Goal: Information Seeking & Learning: Understand process/instructions

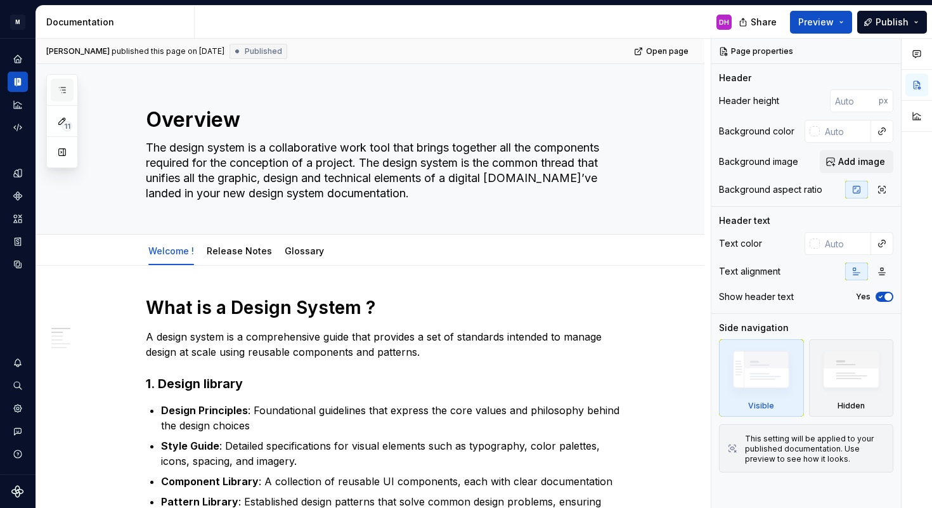
click at [66, 87] on icon "button" at bounding box center [62, 90] width 10 height 10
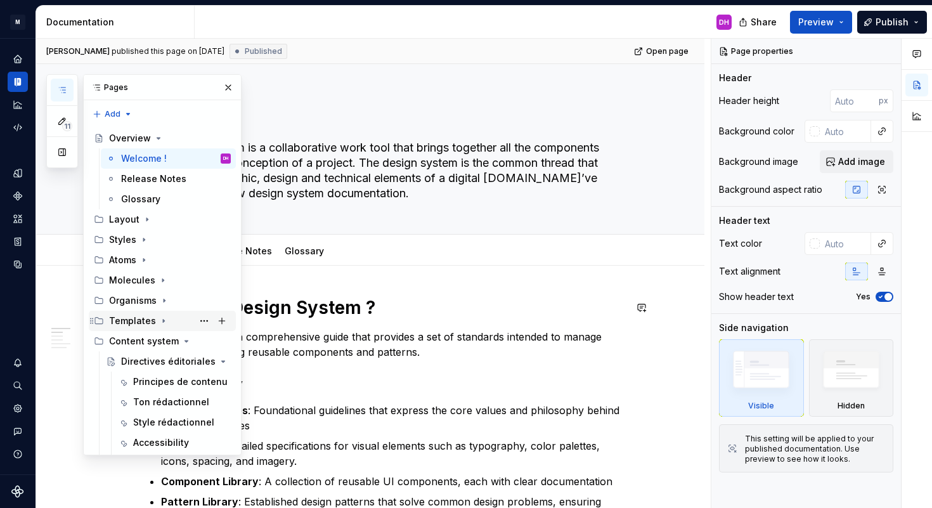
scroll to position [427, 0]
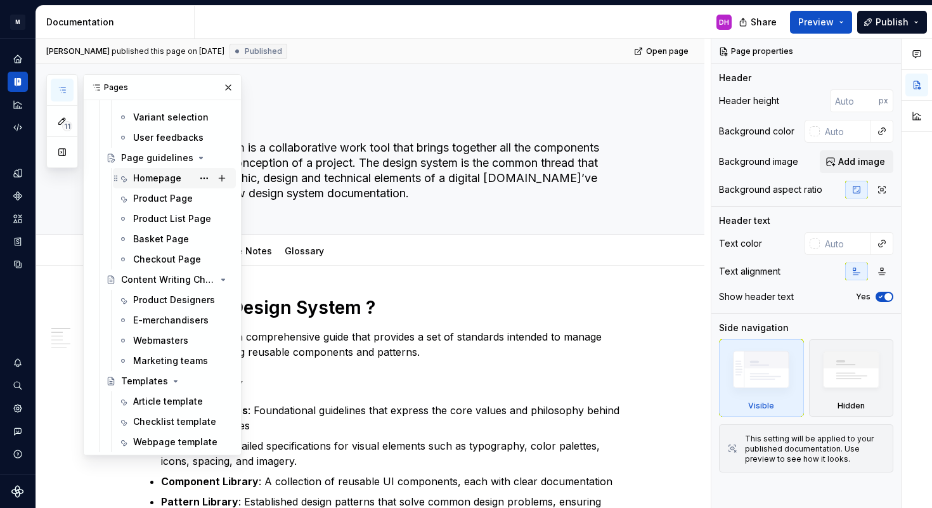
click at [174, 180] on div "Homepage" at bounding box center [157, 178] width 48 height 13
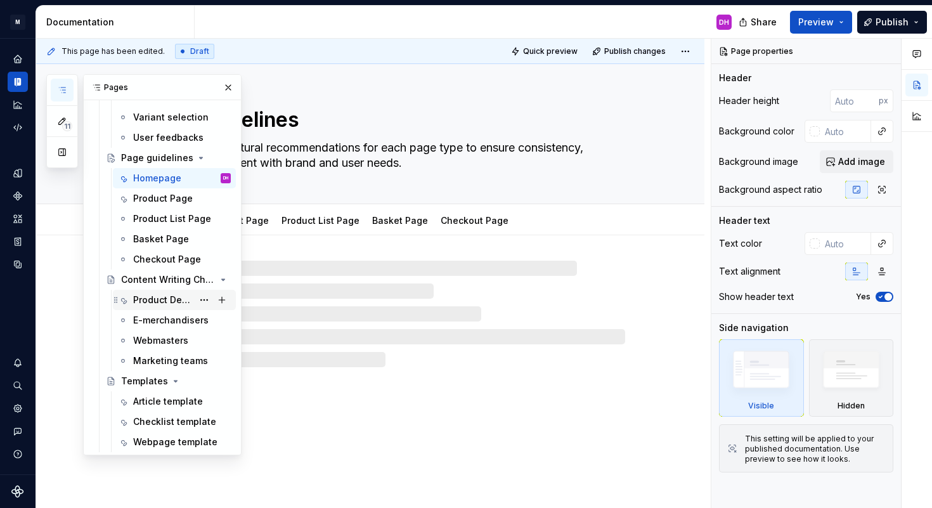
click at [169, 301] on div "Product Designers" at bounding box center [163, 300] width 60 height 13
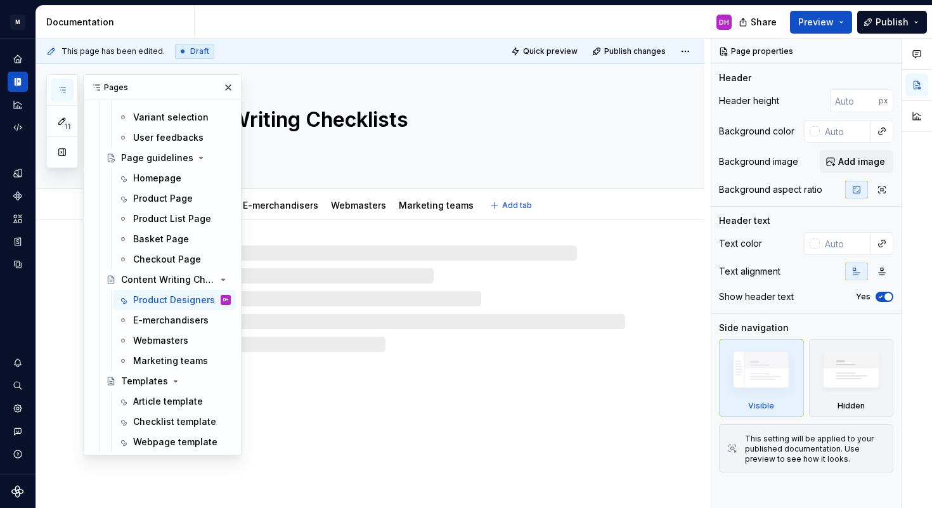
click at [394, 88] on div "Content Writing Checklists" at bounding box center [385, 126] width 479 height 124
click at [230, 89] on button "button" at bounding box center [228, 88] width 18 height 18
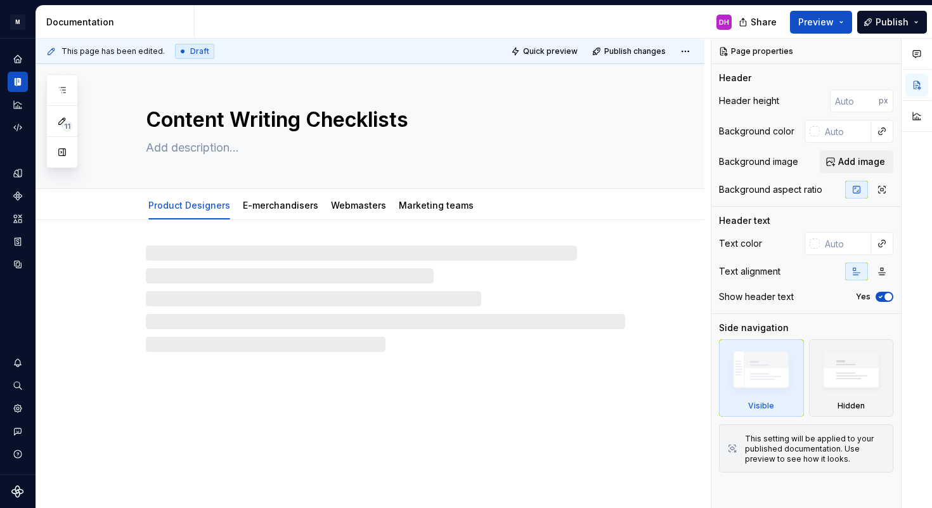
type textarea "*"
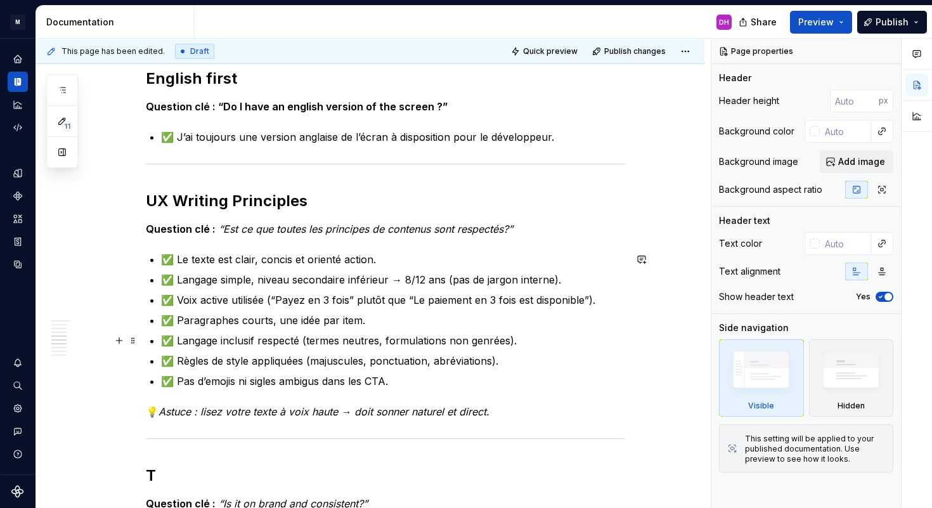
scroll to position [780, 0]
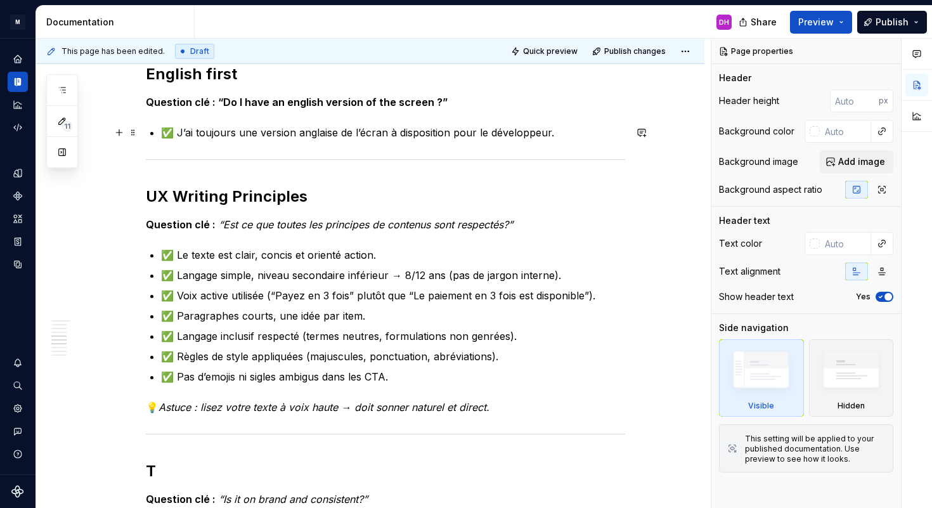
click at [552, 135] on p "✅ J’ai toujours une version anglaise de l’écran à disposition pour le développe…" at bounding box center [393, 132] width 464 height 15
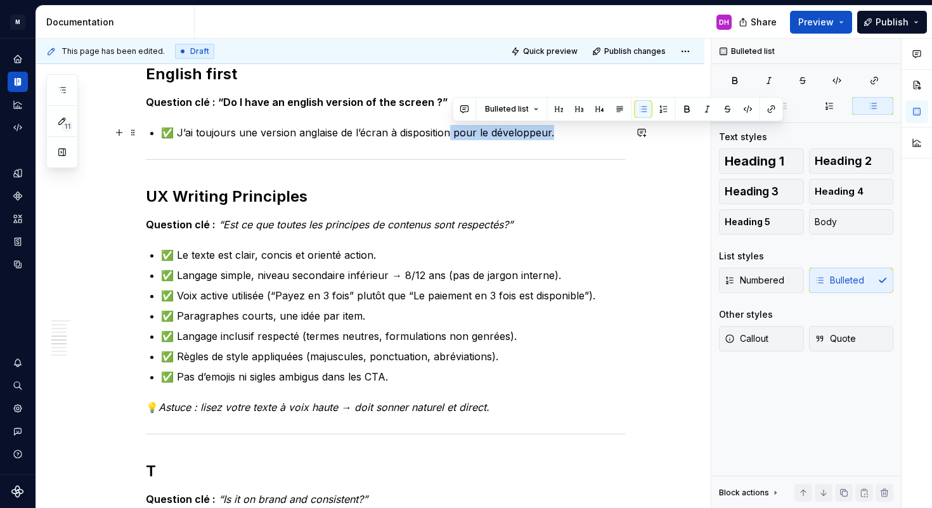
drag, startPoint x: 549, startPoint y: 133, endPoint x: 450, endPoint y: 136, distance: 99.0
click at [450, 136] on p "✅ J’ai toujours une version anglaise de l’écran à disposition pour le développe…" at bounding box center [393, 132] width 464 height 15
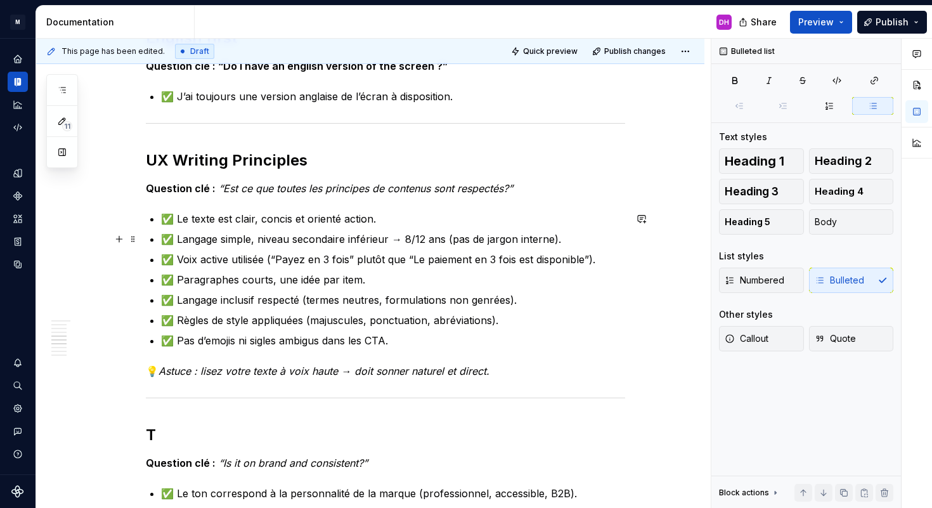
scroll to position [817, 0]
click at [388, 220] on p "✅ Le texte est clair, concis et orienté action." at bounding box center [393, 217] width 464 height 15
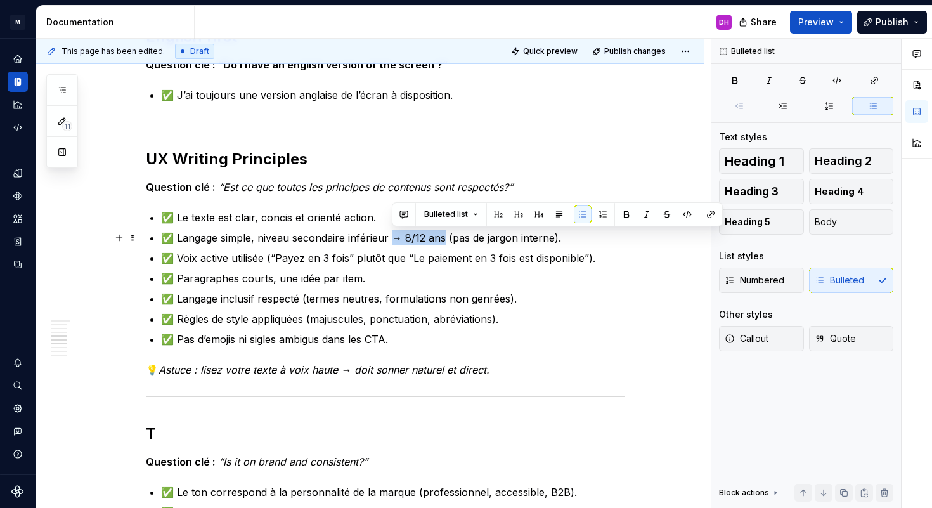
drag, startPoint x: 447, startPoint y: 238, endPoint x: 394, endPoint y: 237, distance: 52.6
click at [394, 237] on p "✅ Langage simple, niveau secondaire inférieur → 8/12 ans (pas de jargon interne…" at bounding box center [393, 237] width 464 height 15
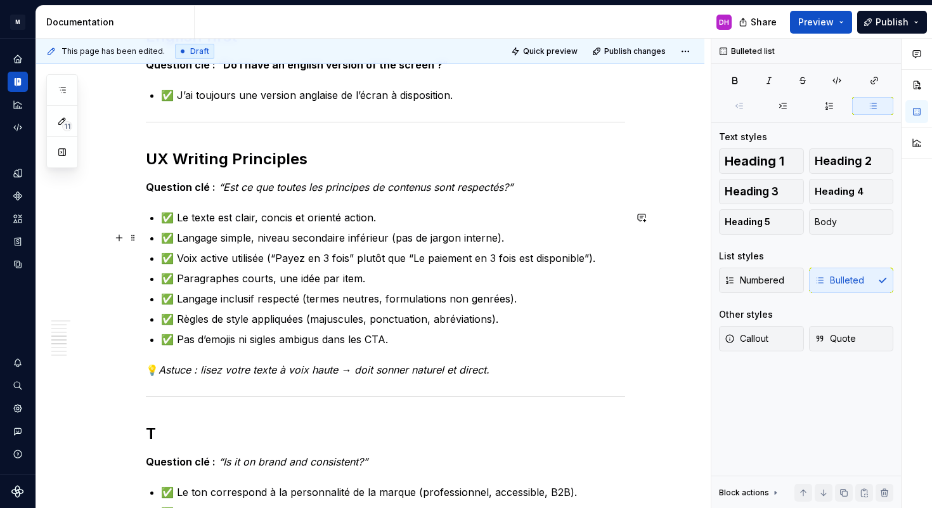
click at [512, 240] on p "✅ Langage simple, niveau secondaire inférieur (pas de jargon interne)." at bounding box center [393, 237] width 464 height 15
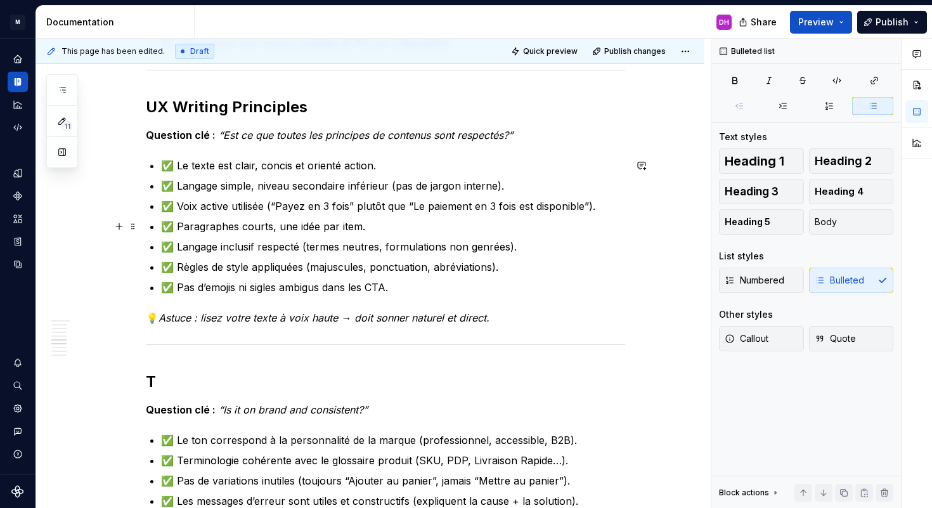
click at [370, 228] on p "✅ Paragraphes courts, une idée par item." at bounding box center [393, 226] width 464 height 15
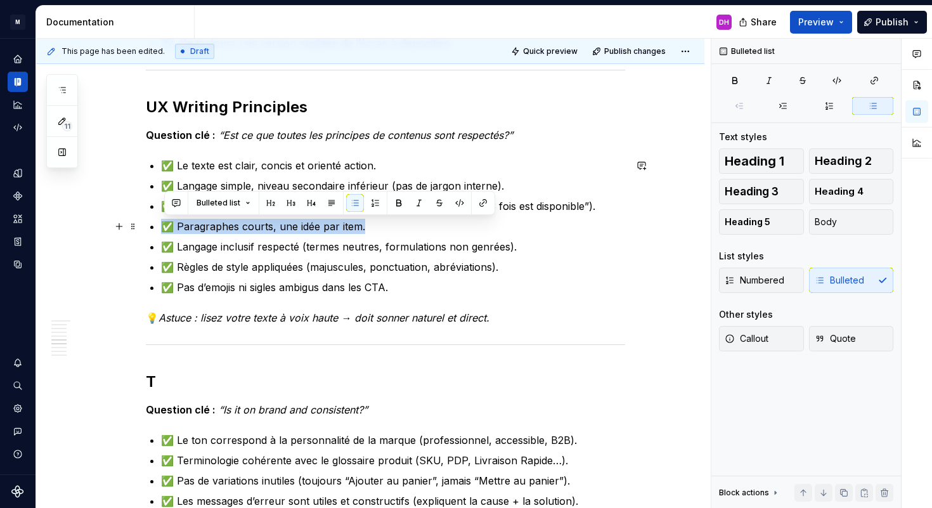
drag, startPoint x: 378, startPoint y: 226, endPoint x: 161, endPoint y: 230, distance: 216.9
click at [161, 230] on div "Product Design Checklist Owner : Content System Team (Hoarau Dylan) Dernière MA…" at bounding box center [385, 246] width 479 height 1731
copy p "✅ Paragraphes courts, une idée par item."
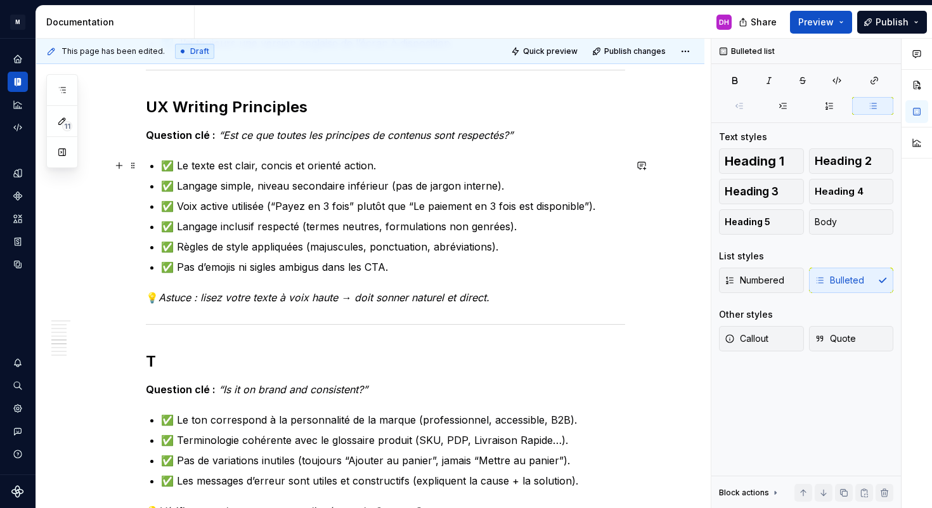
click at [385, 166] on p "✅ Le texte est clair, concis et orienté action." at bounding box center [393, 165] width 464 height 15
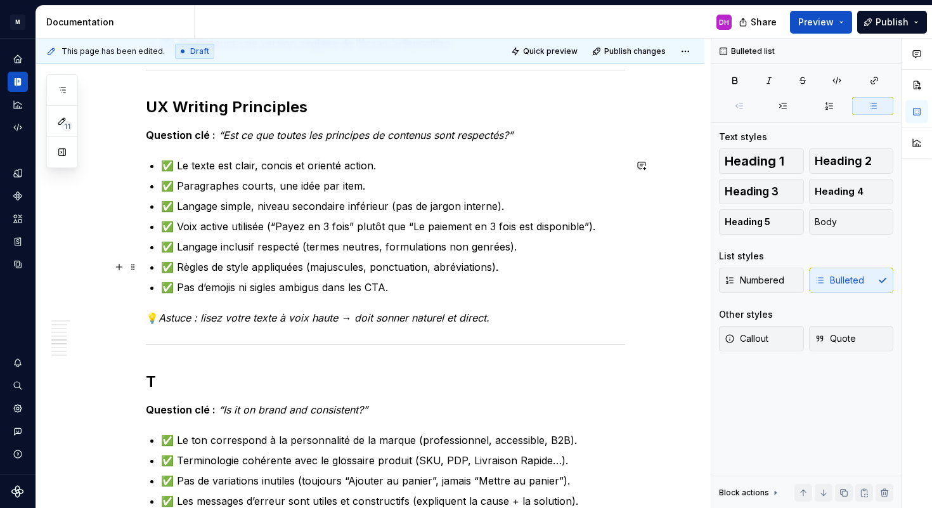
scroll to position [897, 0]
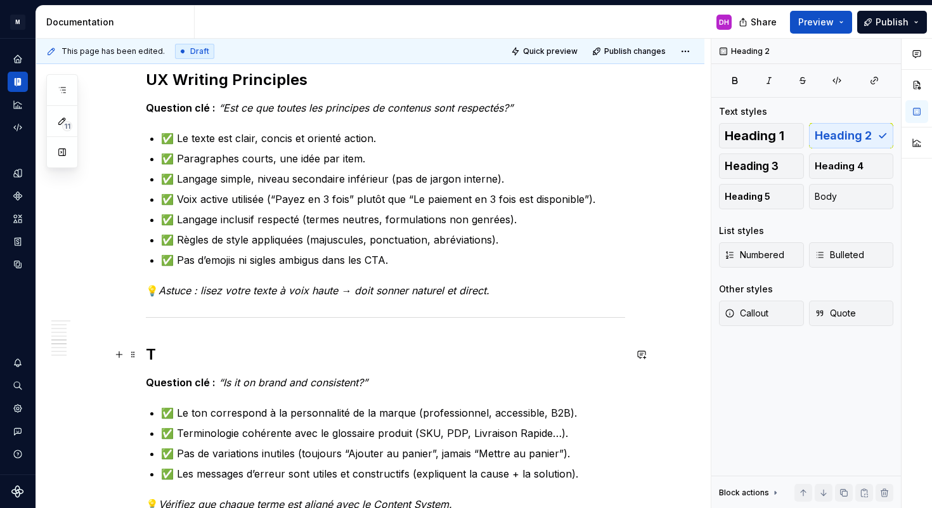
click at [159, 354] on h2 "T" at bounding box center [385, 354] width 479 height 20
click at [250, 292] on em "Astuce : lisez votre texte à voix haute → doit sonner naturel et direct." at bounding box center [324, 290] width 331 height 13
click at [261, 256] on p "✅ Pas d’emojis ni sigles ambigus dans les CTA." at bounding box center [393, 259] width 464 height 15
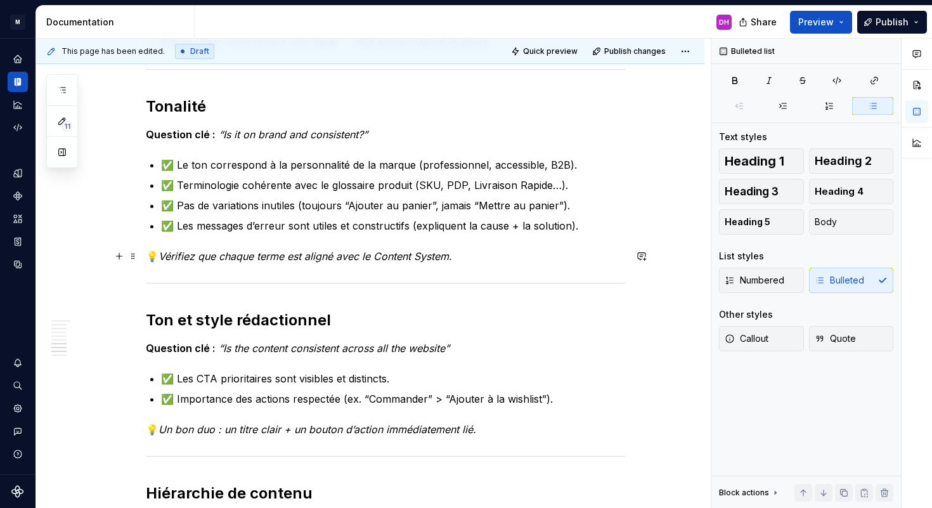
scroll to position [1137, 0]
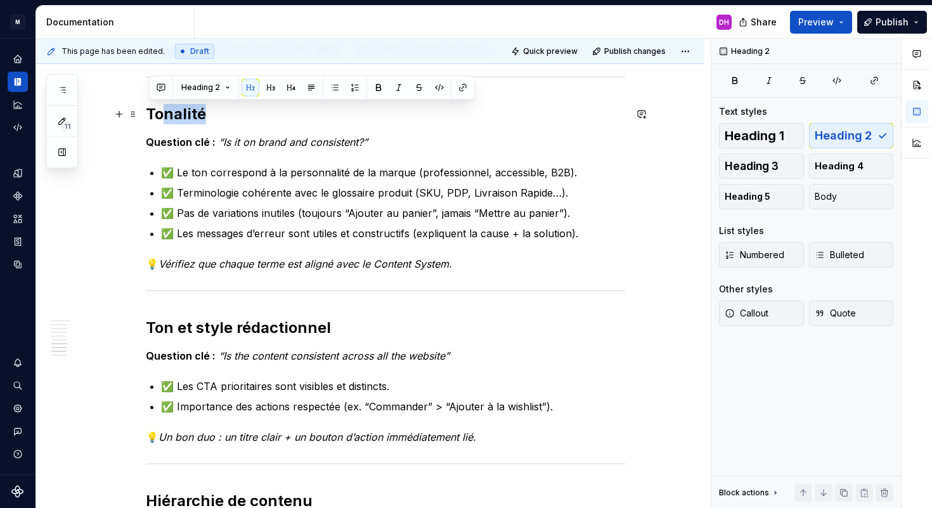
drag, startPoint x: 218, startPoint y: 114, endPoint x: 141, endPoint y: 114, distance: 76.1
click at [182, 120] on h2 "Tonalité" at bounding box center [385, 114] width 479 height 20
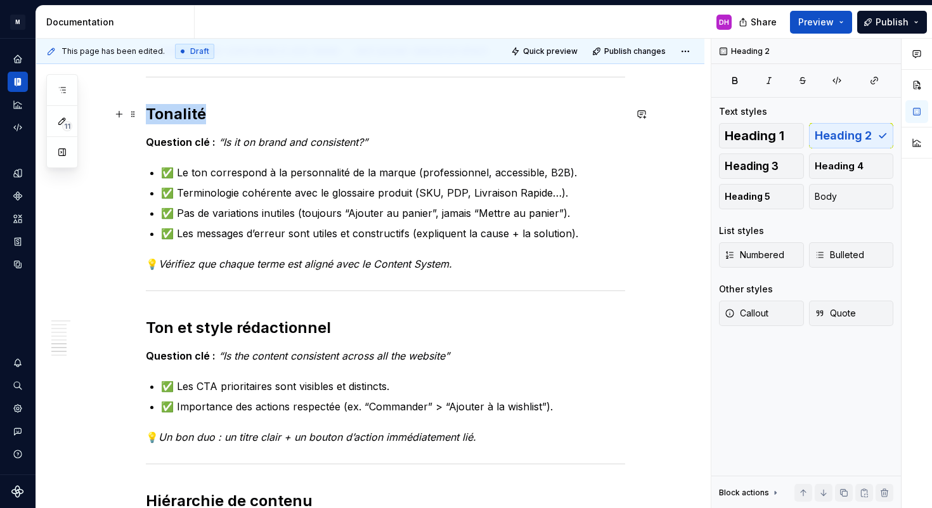
click at [182, 120] on h2 "Tonalité" at bounding box center [385, 114] width 479 height 20
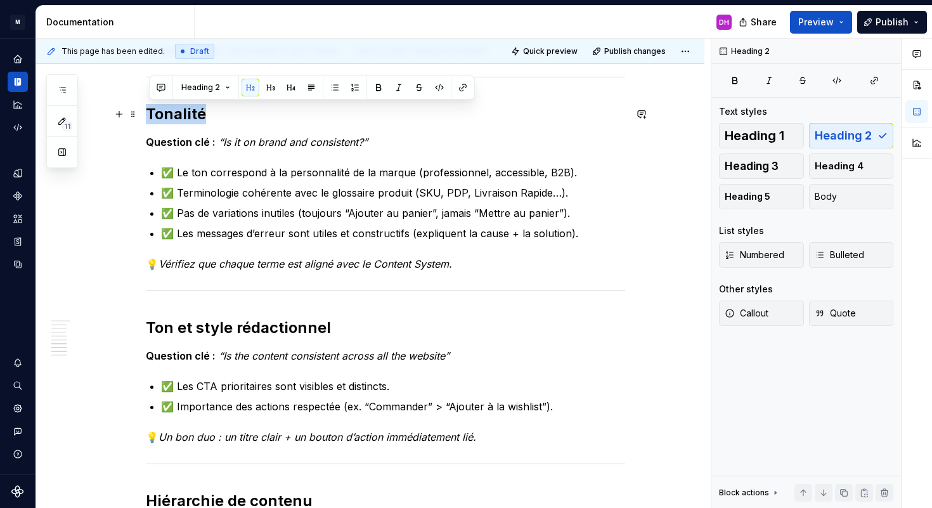
click at [182, 120] on h2 "Tonalité" at bounding box center [385, 114] width 479 height 20
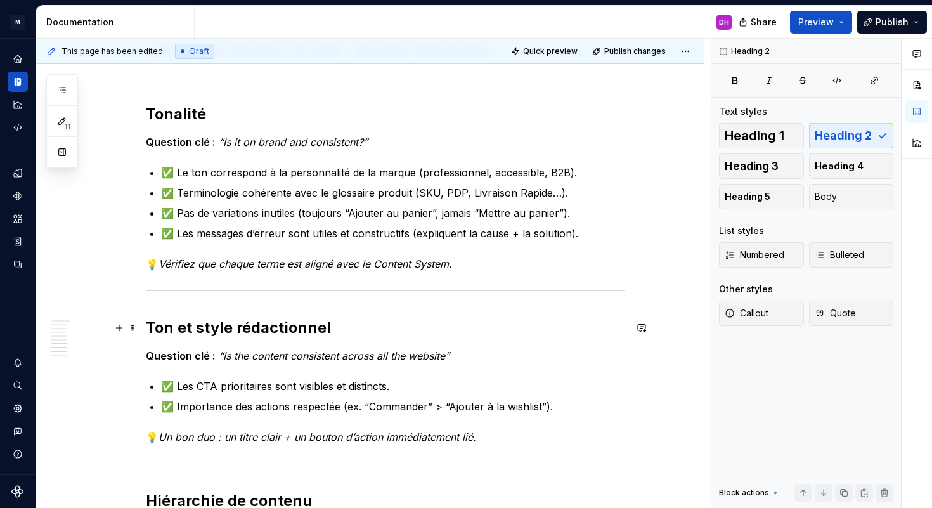
click at [339, 323] on h2 "Ton et style rédactionnel" at bounding box center [385, 328] width 479 height 20
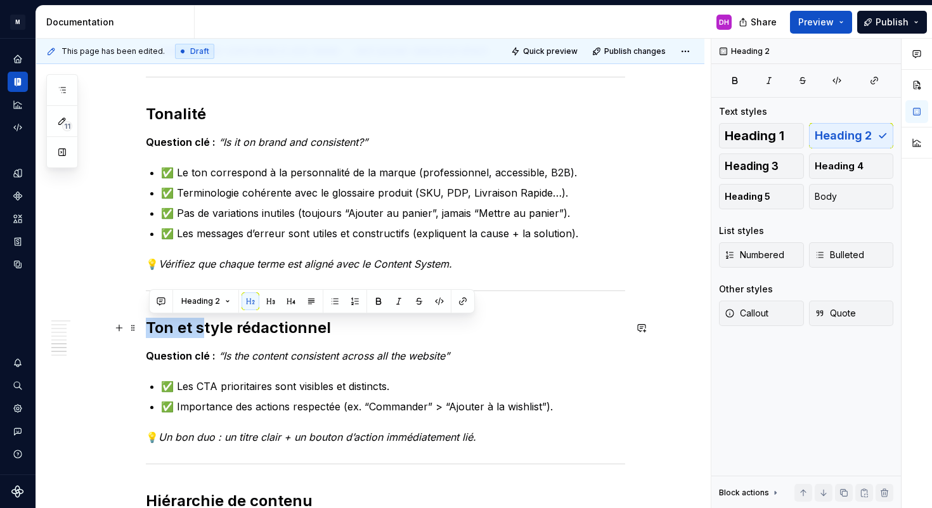
drag, startPoint x: 207, startPoint y: 327, endPoint x: 145, endPoint y: 323, distance: 62.9
click at [145, 323] on div "Product Design Checklist Owner : Content System Team (Hoarau Dylan) Dernière MA…" at bounding box center [370, 47] width 668 height 1929
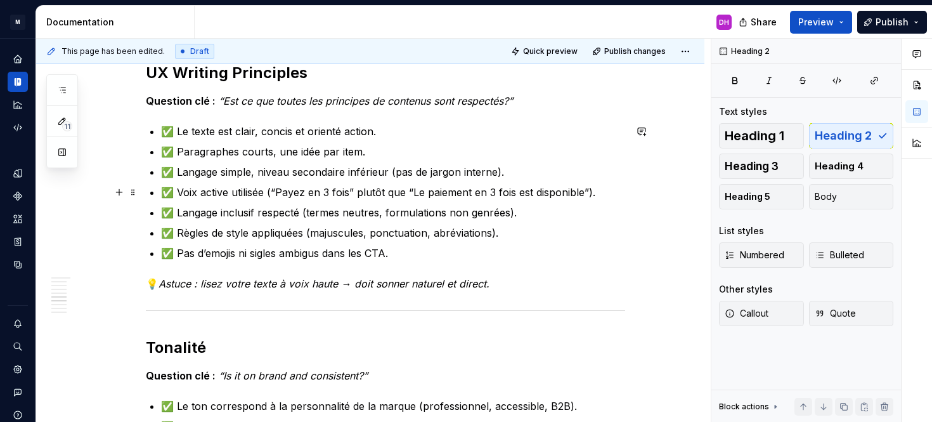
scroll to position [911, 0]
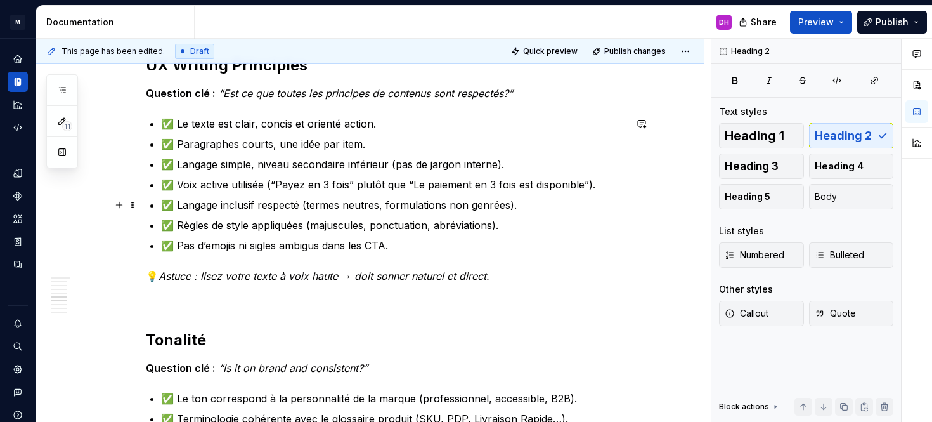
click at [516, 208] on p "✅ Langage inclusif respecté (termes neutres, formulations non genrées)." at bounding box center [393, 204] width 464 height 15
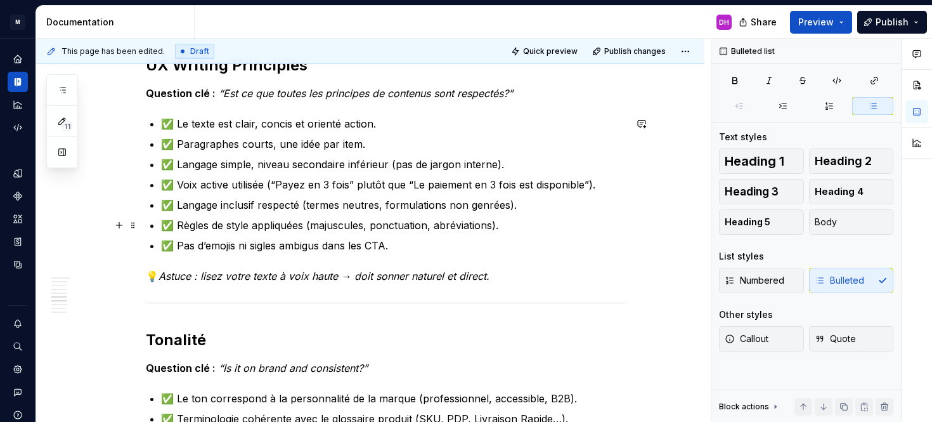
click at [503, 225] on p "✅ Règles de style appliquées (majuscules, ponctuation, abréviations)." at bounding box center [393, 225] width 464 height 15
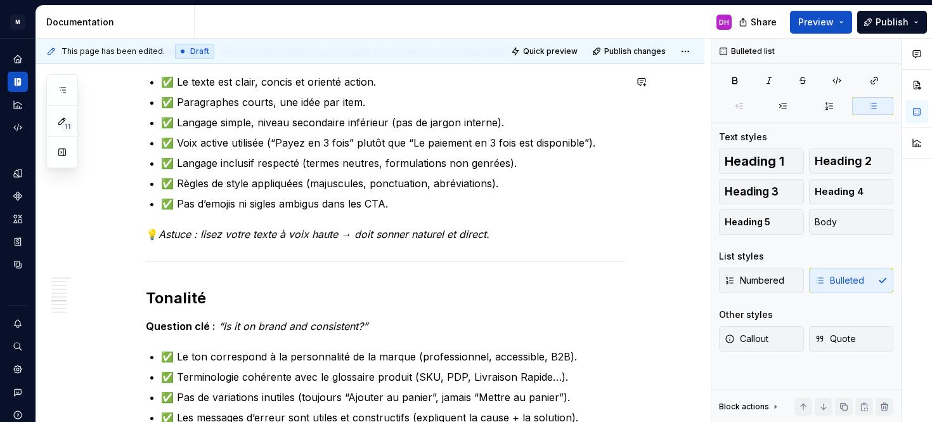
scroll to position [961, 0]
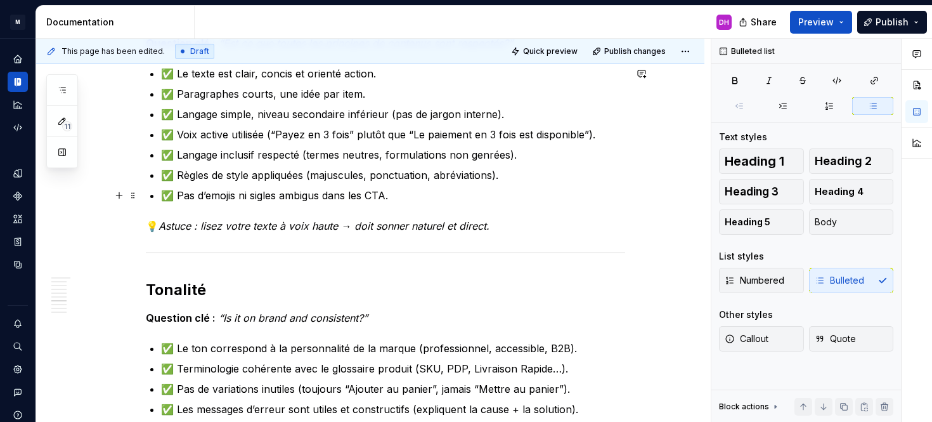
click at [408, 194] on p "✅ Pas d’emojis ni sigles ambigus dans les CTA." at bounding box center [393, 195] width 464 height 15
click at [427, 177] on p "✅ Règles de style appliquées (majuscules, ponctuation, abréviations)." at bounding box center [393, 174] width 464 height 15
click at [519, 178] on p "✅ Règles de style appliquées (majuscules, ponctuation, abréviations)." at bounding box center [393, 174] width 464 height 15
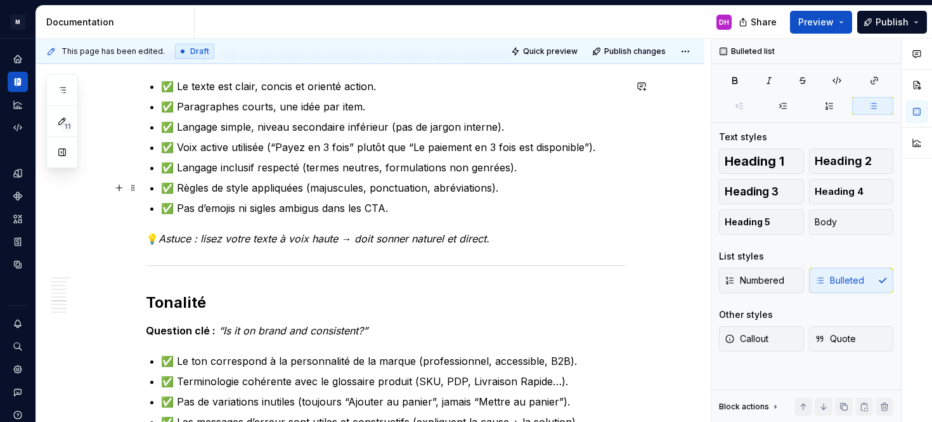
scroll to position [950, 0]
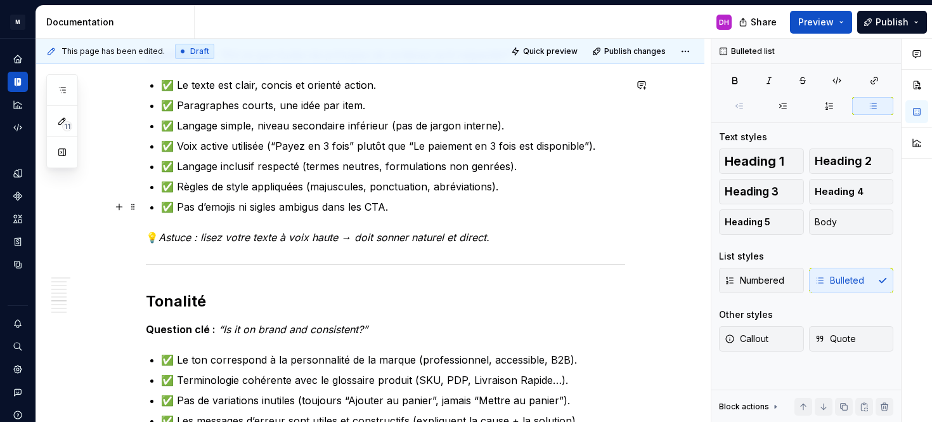
click at [405, 204] on p "✅ Pas d’emojis ni sigles ambigus dans les CTA." at bounding box center [393, 206] width 464 height 15
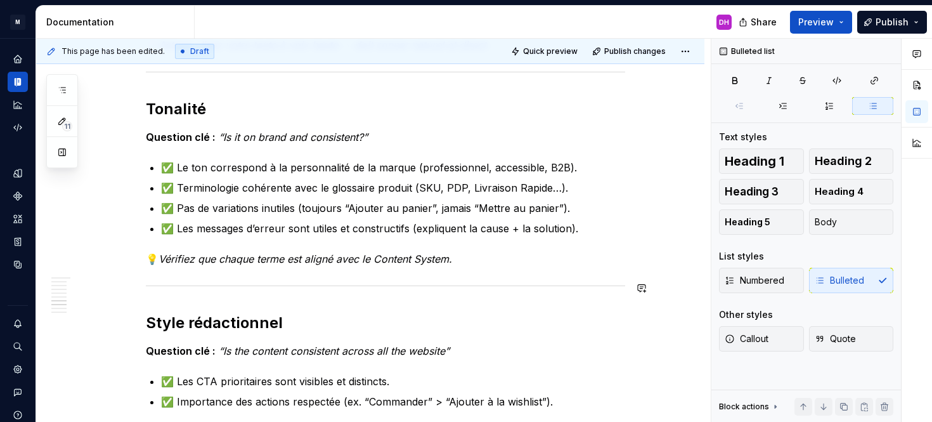
scroll to position [1141, 0]
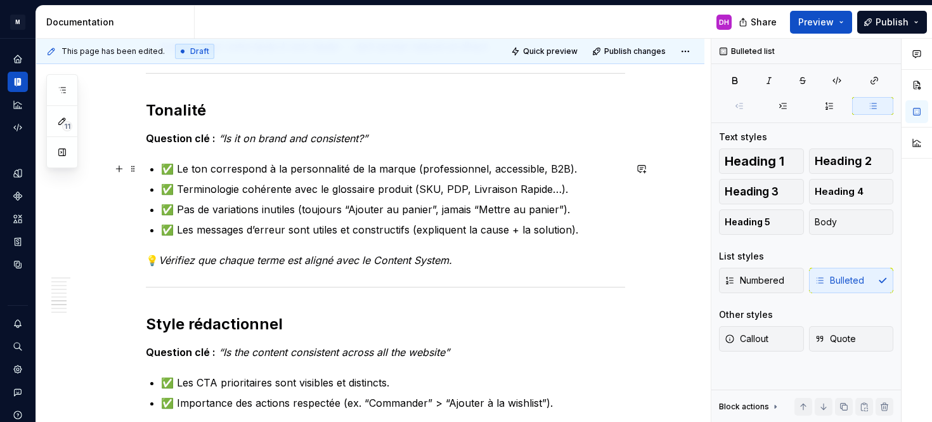
click at [565, 173] on p "✅ Le ton correspond à la personnalité de la marque (professionnel, accessible, …" at bounding box center [393, 168] width 464 height 15
click at [413, 169] on p "✅ Le ton correspond à la personnalité de la marque (professionnel, accessible, …" at bounding box center [393, 168] width 464 height 15
click at [575, 172] on p "✅ Le ton correspond à la personnalité de la marque (professionnel, accessible, …" at bounding box center [393, 168] width 464 height 15
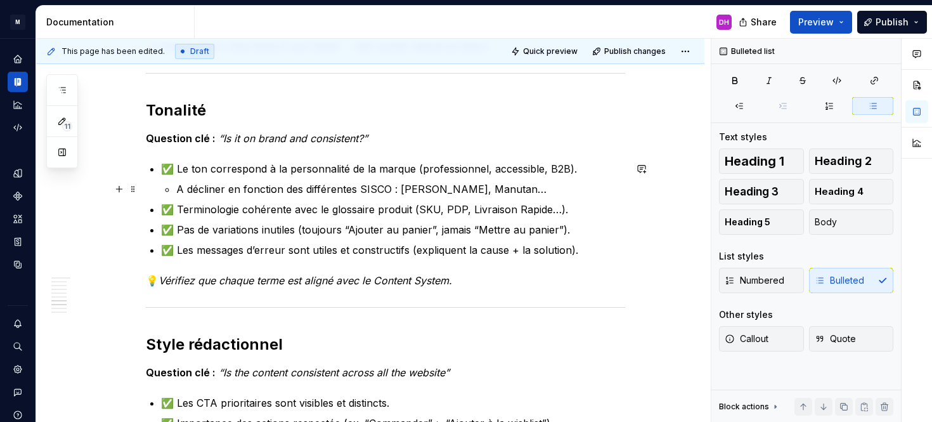
click at [500, 188] on p "A décliner en fonction des différentes SISCO : Pichon, Manutan…" at bounding box center [400, 188] width 449 height 15
click at [411, 209] on p "✅ Terminologie cohérente avec le glossaire produit (SKU, PDP, Livraison Rapide……" at bounding box center [393, 209] width 464 height 15
click at [571, 208] on p "✅ Terminologie cohérente avec le glossaire produit (SKU, PDP, Livraison Rapide……" at bounding box center [393, 209] width 464 height 15
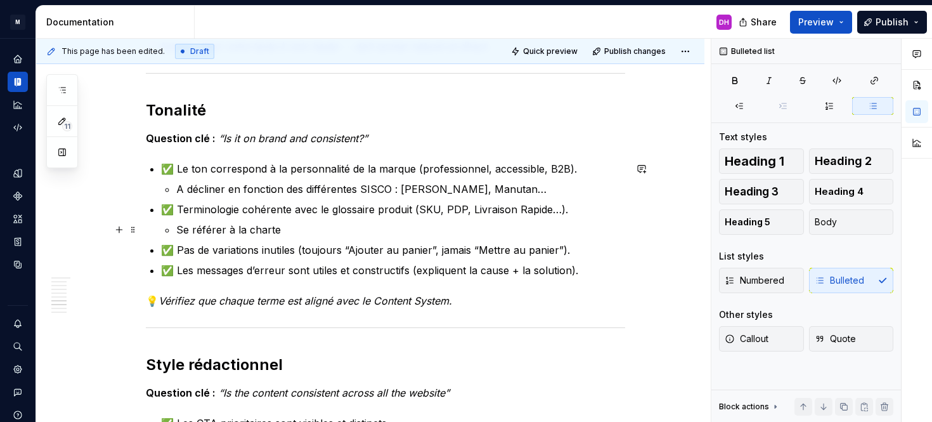
click at [283, 230] on p "Se référer à la charte" at bounding box center [400, 229] width 449 height 15
click at [285, 230] on p "Se référer à la charte" at bounding box center [400, 229] width 449 height 15
click at [283, 230] on p "Se référer à la charte" at bounding box center [400, 229] width 449 height 15
click at [583, 252] on p "✅ Pas de variations inutiles (toujours “Ajouter au panier”, jamais “Mettre au p…" at bounding box center [393, 249] width 464 height 15
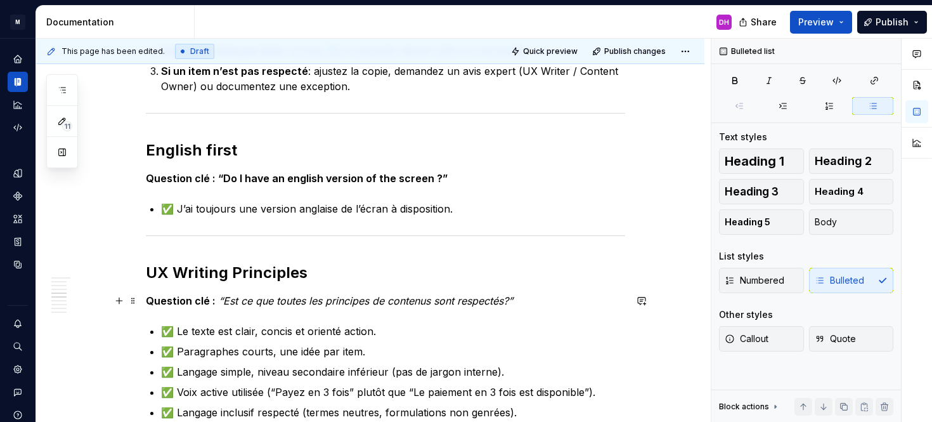
scroll to position [1119, 0]
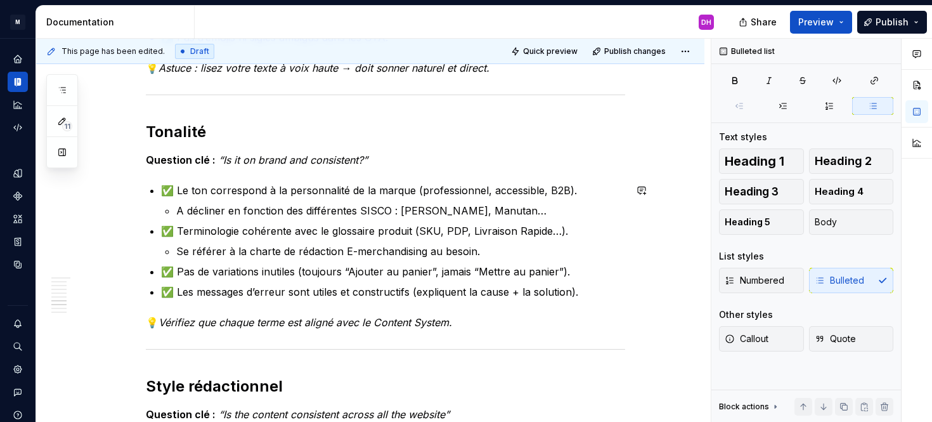
type textarea "*"
